Goal: Information Seeking & Learning: Learn about a topic

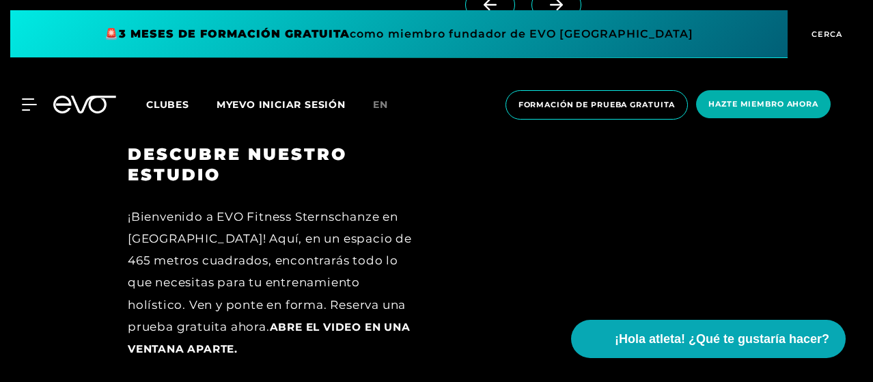
scroll to position [1280, 0]
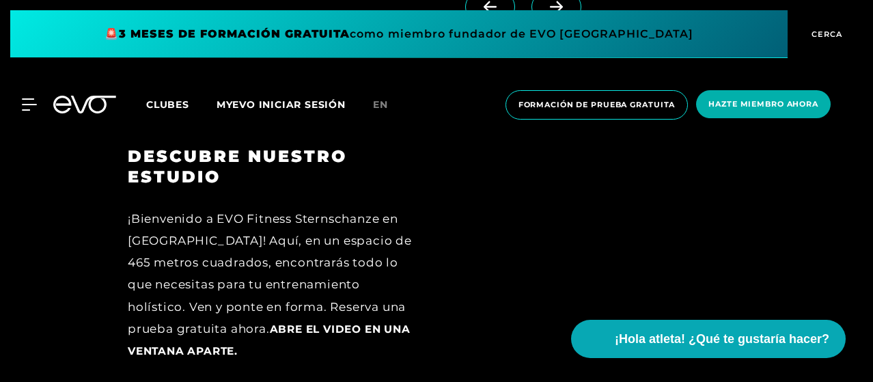
click at [189, 104] on font "Clubes" at bounding box center [167, 104] width 43 height 12
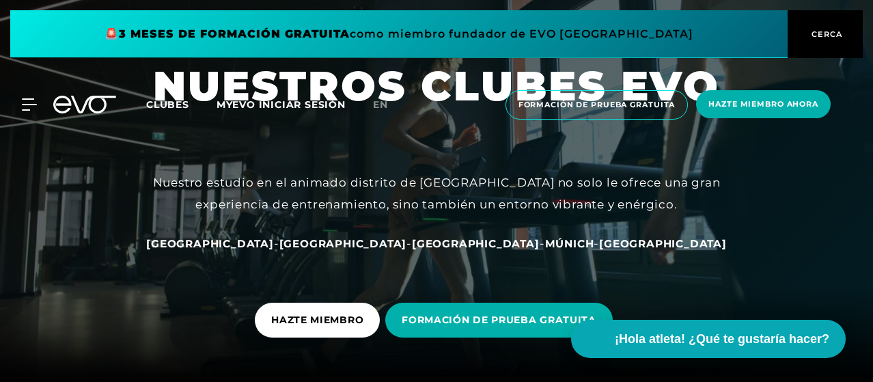
scroll to position [31, 0]
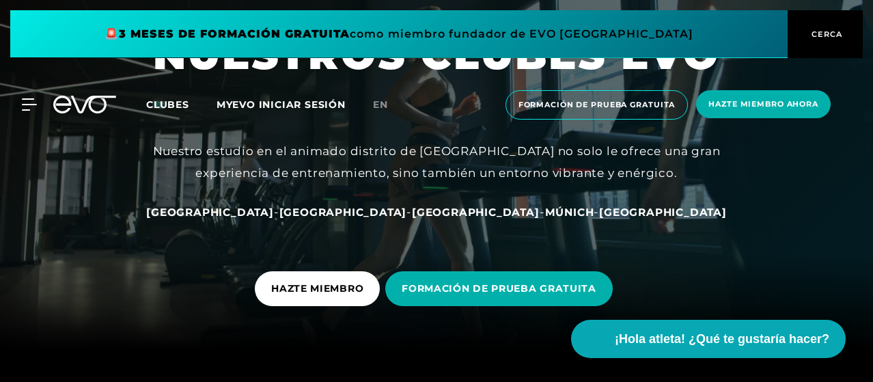
click at [274, 212] on font "[GEOGRAPHIC_DATA]" at bounding box center [210, 212] width 128 height 13
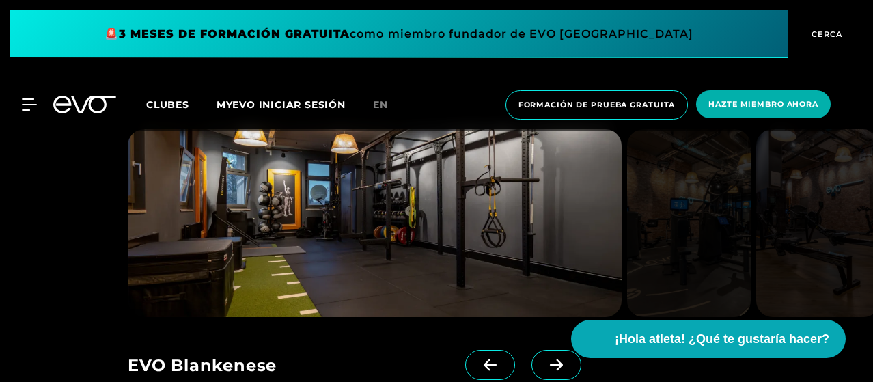
scroll to position [1557, 0]
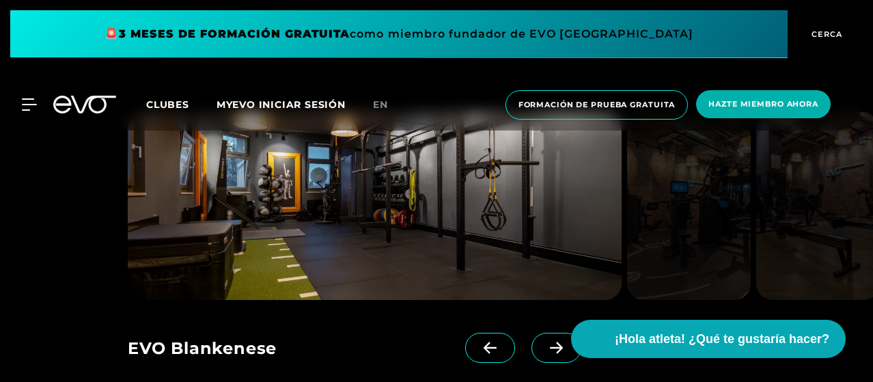
click at [531, 333] on span at bounding box center [556, 348] width 50 height 30
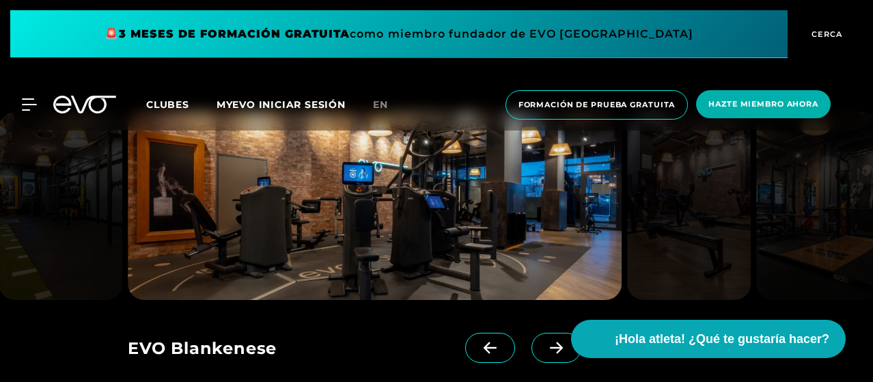
click at [544, 341] on icon at bounding box center [556, 347] width 24 height 12
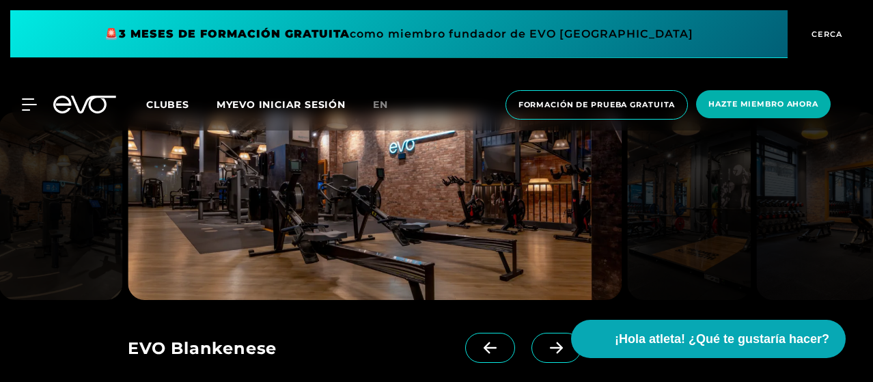
click at [544, 341] on icon at bounding box center [556, 347] width 24 height 12
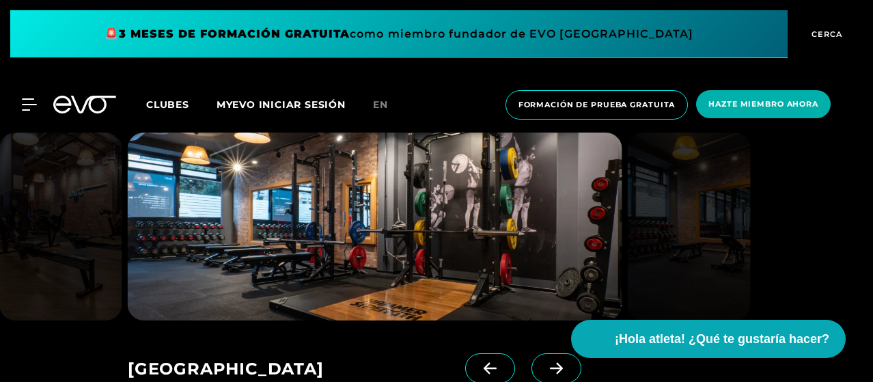
scroll to position [1533, 0]
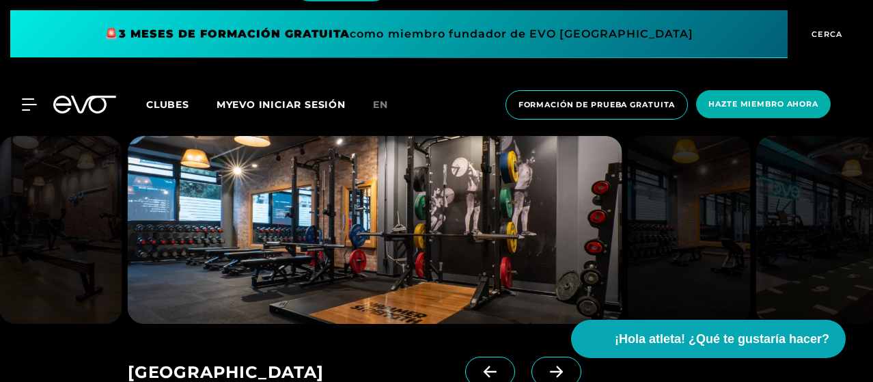
click at [531, 356] on span at bounding box center [556, 371] width 50 height 30
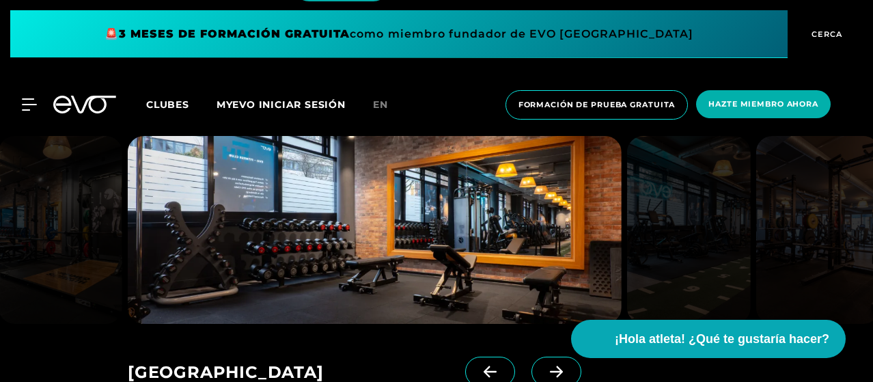
click at [531, 356] on span at bounding box center [556, 371] width 50 height 30
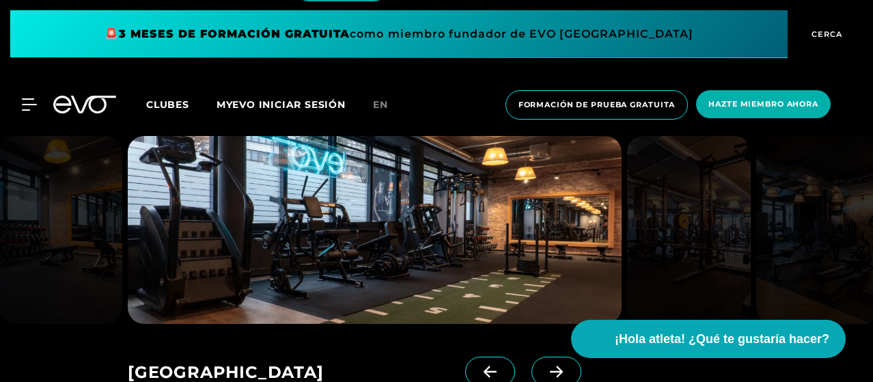
click at [531, 356] on span at bounding box center [556, 371] width 50 height 30
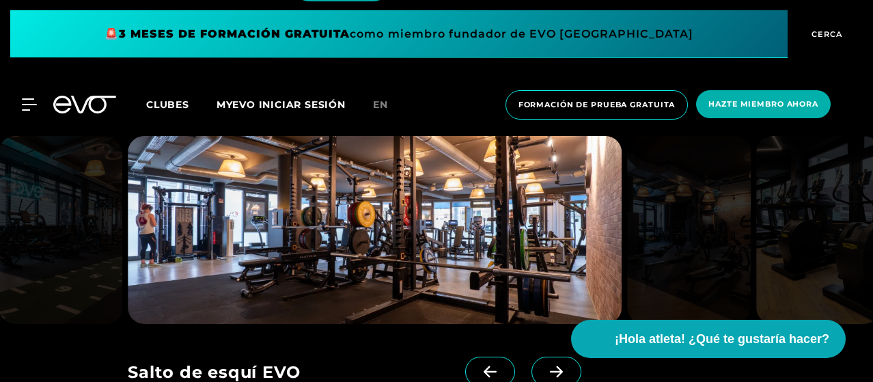
click at [531, 356] on span at bounding box center [556, 371] width 50 height 30
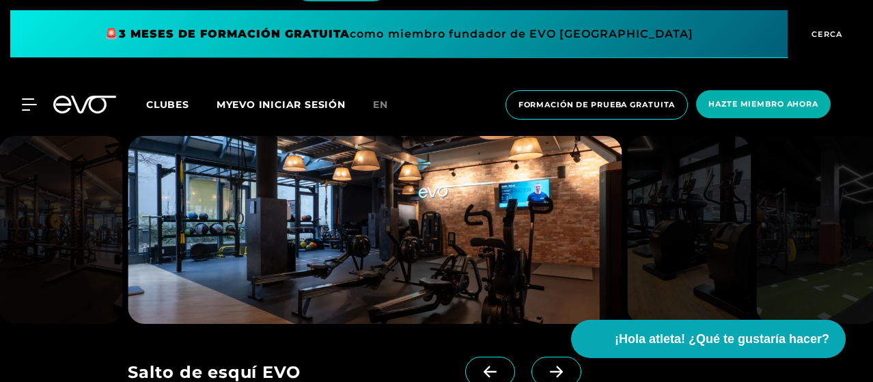
click at [531, 356] on span at bounding box center [556, 371] width 50 height 30
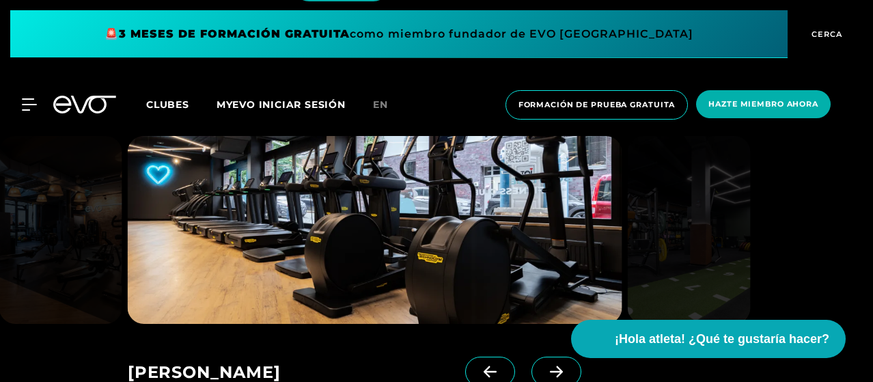
click at [531, 356] on span at bounding box center [556, 371] width 50 height 30
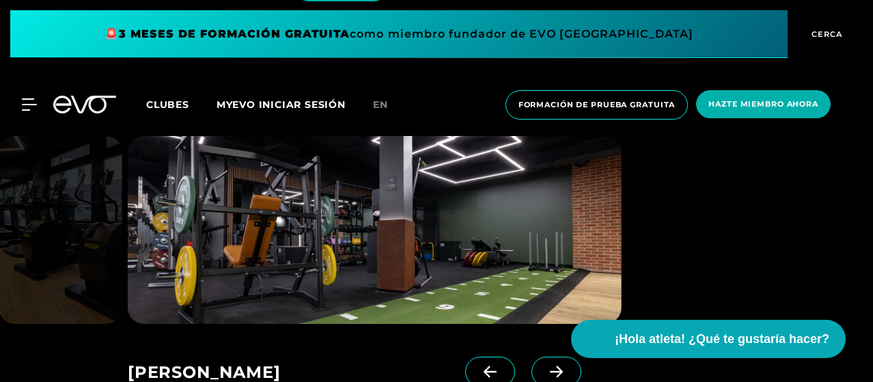
click at [531, 356] on span at bounding box center [556, 371] width 50 height 30
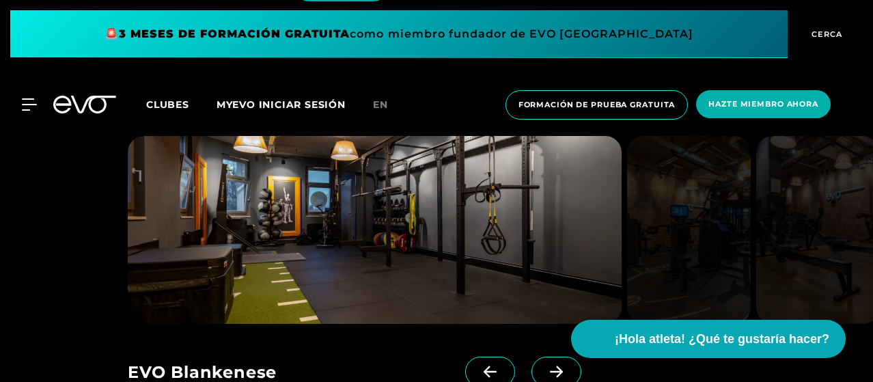
click at [531, 356] on span at bounding box center [556, 371] width 50 height 30
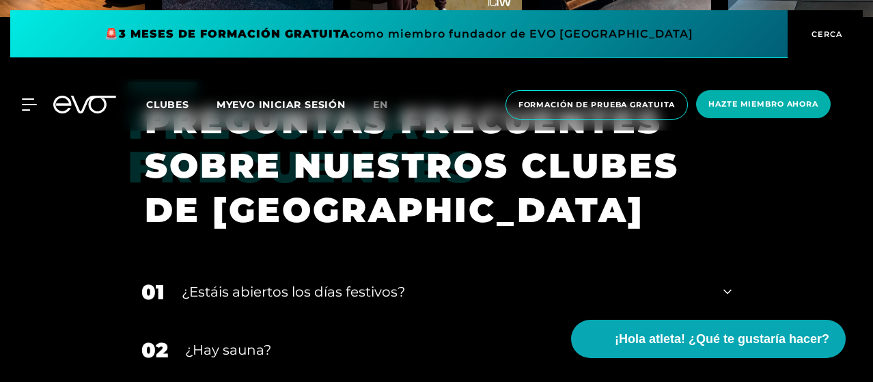
scroll to position [4629, 0]
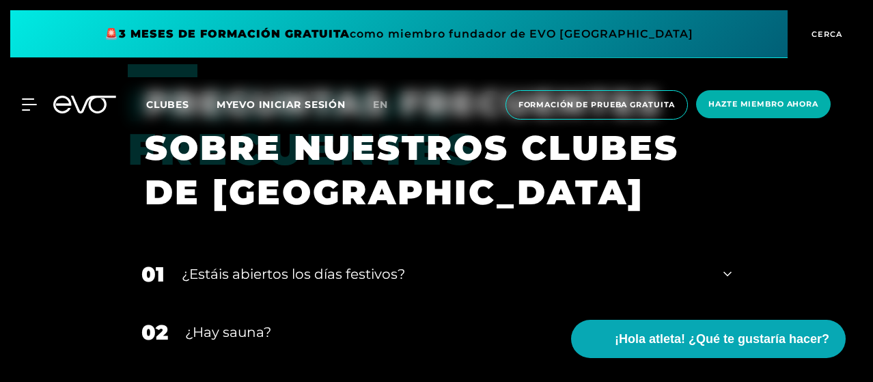
click at [406, 322] on div "¿Hay sauna?" at bounding box center [445, 332] width 521 height 20
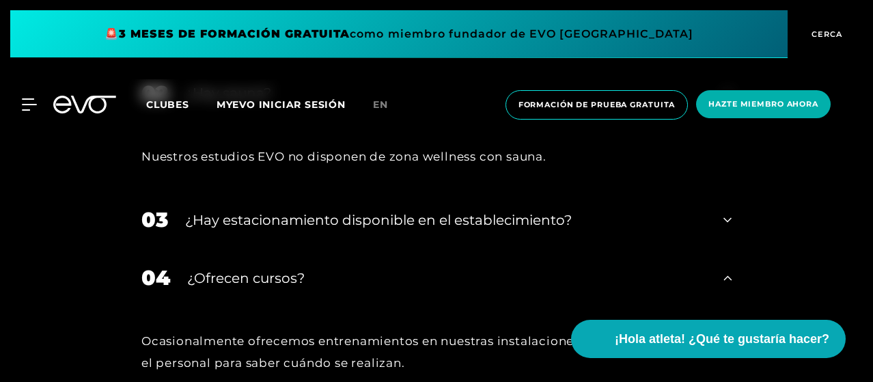
scroll to position [4936, 0]
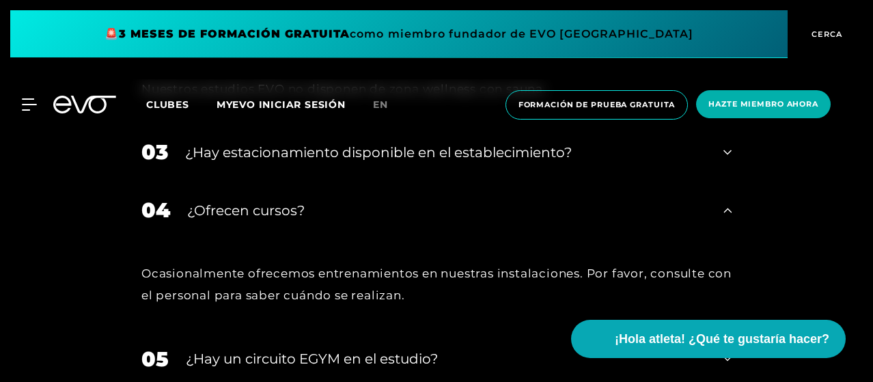
click at [421, 350] on font "¿Hay un circuito EGYM en el estudio?" at bounding box center [312, 358] width 252 height 16
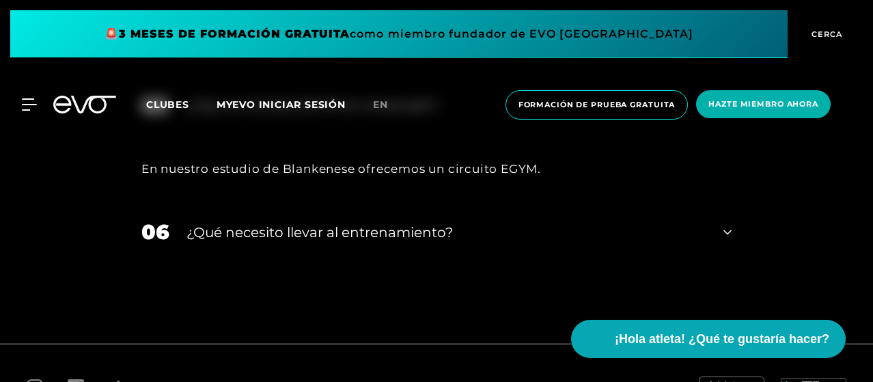
scroll to position [5198, 0]
